Goal: Find specific page/section: Find specific page/section

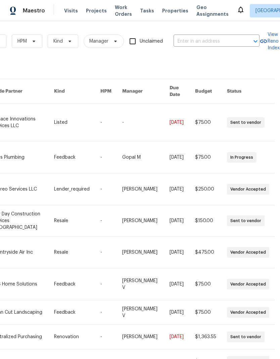
scroll to position [0, 111]
click at [223, 41] on input "text" at bounding box center [207, 41] width 67 height 10
type input "b"
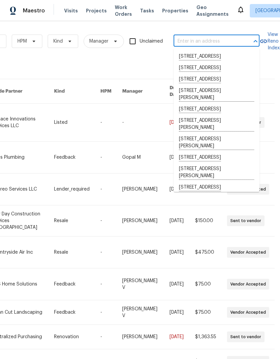
click at [173, 9] on span "Properties" at bounding box center [175, 10] width 26 height 7
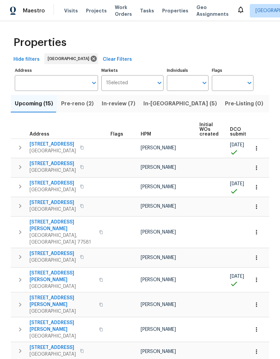
click at [187, 83] on input "Individuals" at bounding box center [183, 83] width 32 height 16
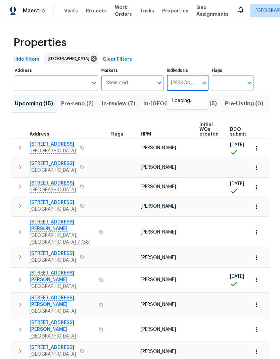
type input "[PERSON_NAME]"
click at [178, 104] on input "checkbox" at bounding box center [179, 104] width 14 height 14
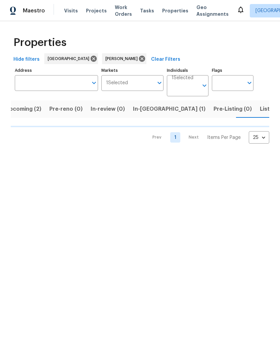
scroll to position [0, 9]
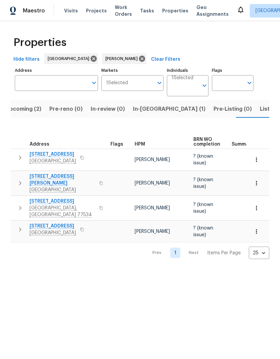
click at [259, 180] on icon "button" at bounding box center [256, 183] width 7 height 7
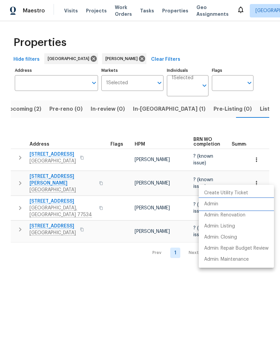
click at [219, 205] on li "Admin" at bounding box center [236, 204] width 75 height 11
click at [57, 176] on div at bounding box center [140, 179] width 280 height 359
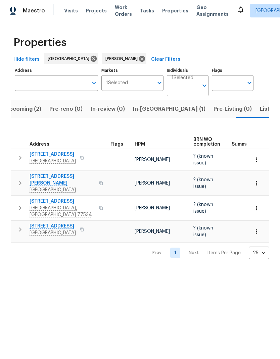
click at [61, 175] on span "[STREET_ADDRESS][PERSON_NAME]" at bounding box center [63, 179] width 66 height 13
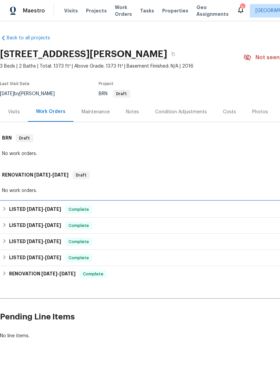
click at [21, 207] on h6 "LISTED [DATE] - [DATE]" at bounding box center [35, 209] width 52 height 8
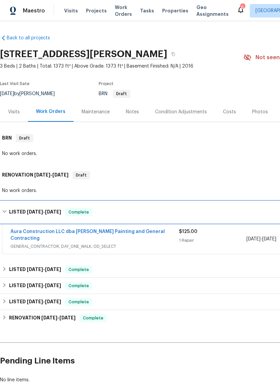
click at [20, 209] on h6 "LISTED [DATE] - [DATE]" at bounding box center [35, 212] width 52 height 8
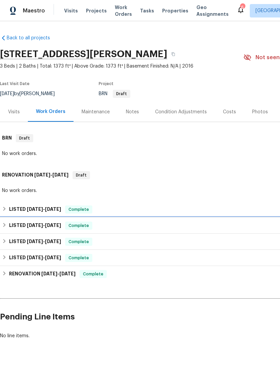
click at [21, 225] on h6 "LISTED [DATE] - [DATE]" at bounding box center [35, 225] width 52 height 8
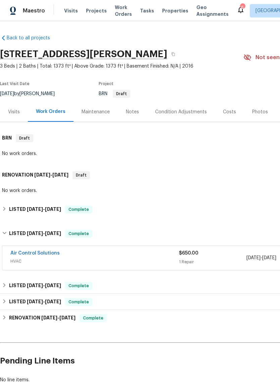
click at [30, 252] on link "Air Control Solutions" at bounding box center [34, 253] width 49 height 5
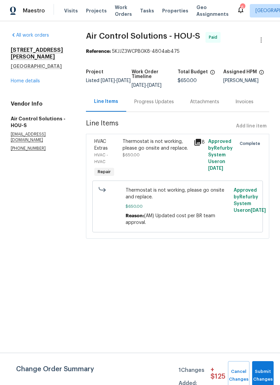
click at [171, 105] on div "Progress Updates" at bounding box center [154, 101] width 40 height 7
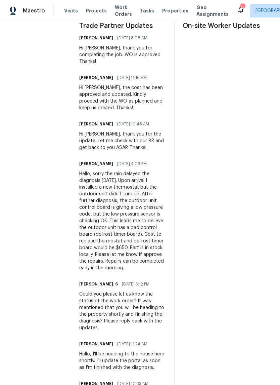
scroll to position [212, 0]
